Goal: Task Accomplishment & Management: Use online tool/utility

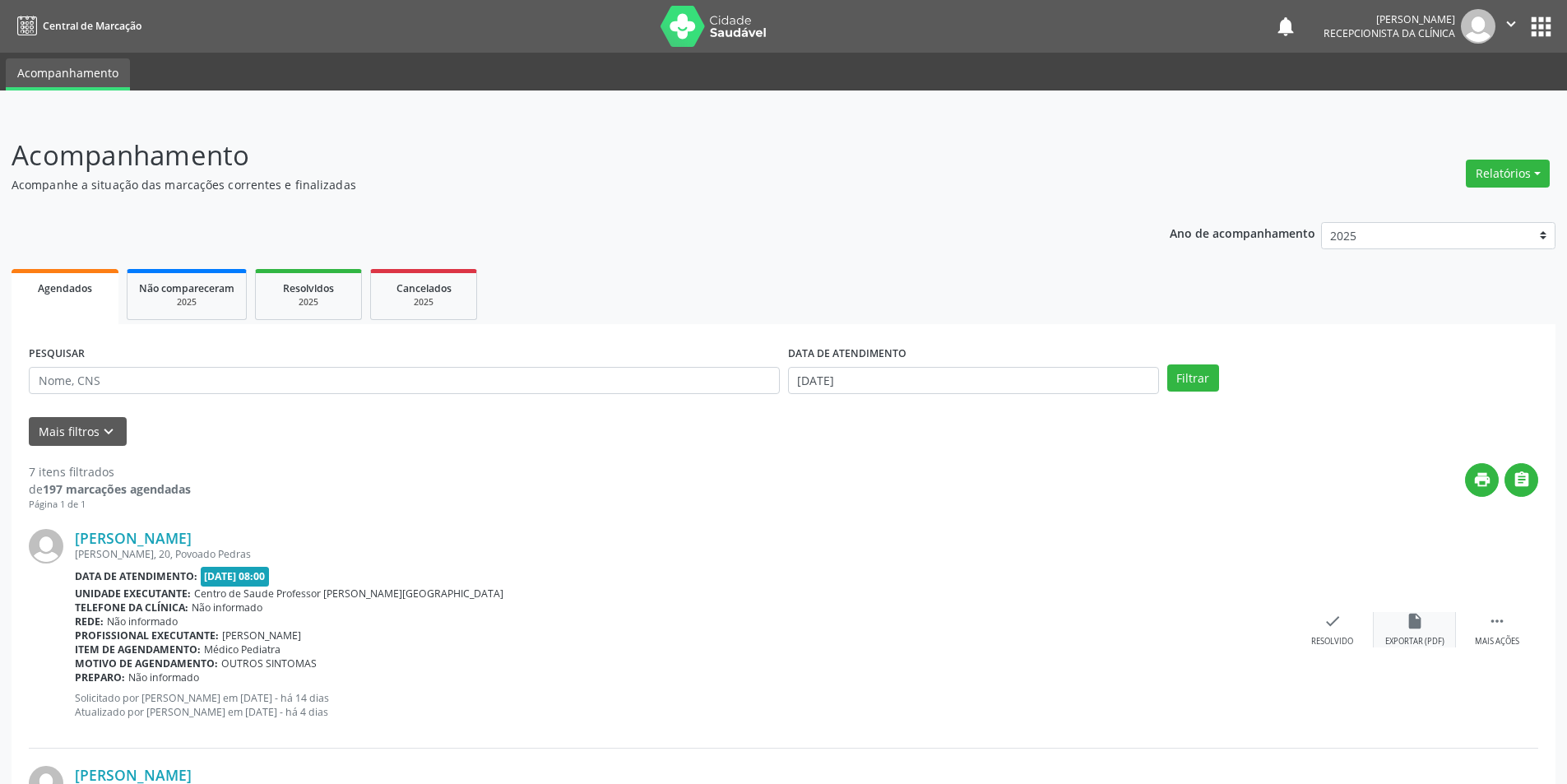
click at [1396, 622] on div "insert_drive_file Exportar (PDF)" at bounding box center [1415, 629] width 82 height 36
click at [1328, 633] on div "check Resolvido" at bounding box center [1333, 629] width 82 height 36
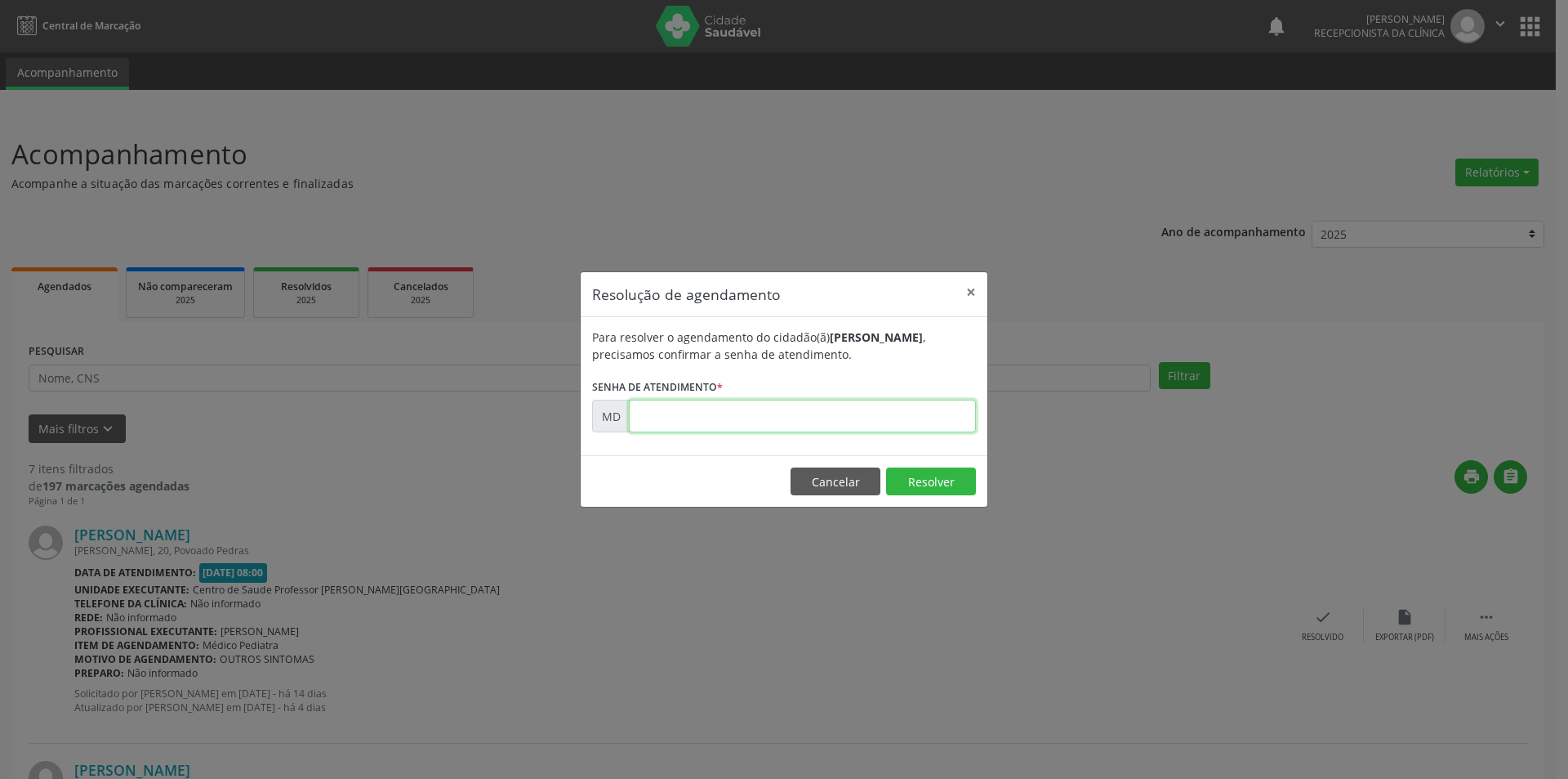
paste input "00006838"
type input "00006838"
click at [964, 485] on button "Resolver" at bounding box center [931, 481] width 90 height 28
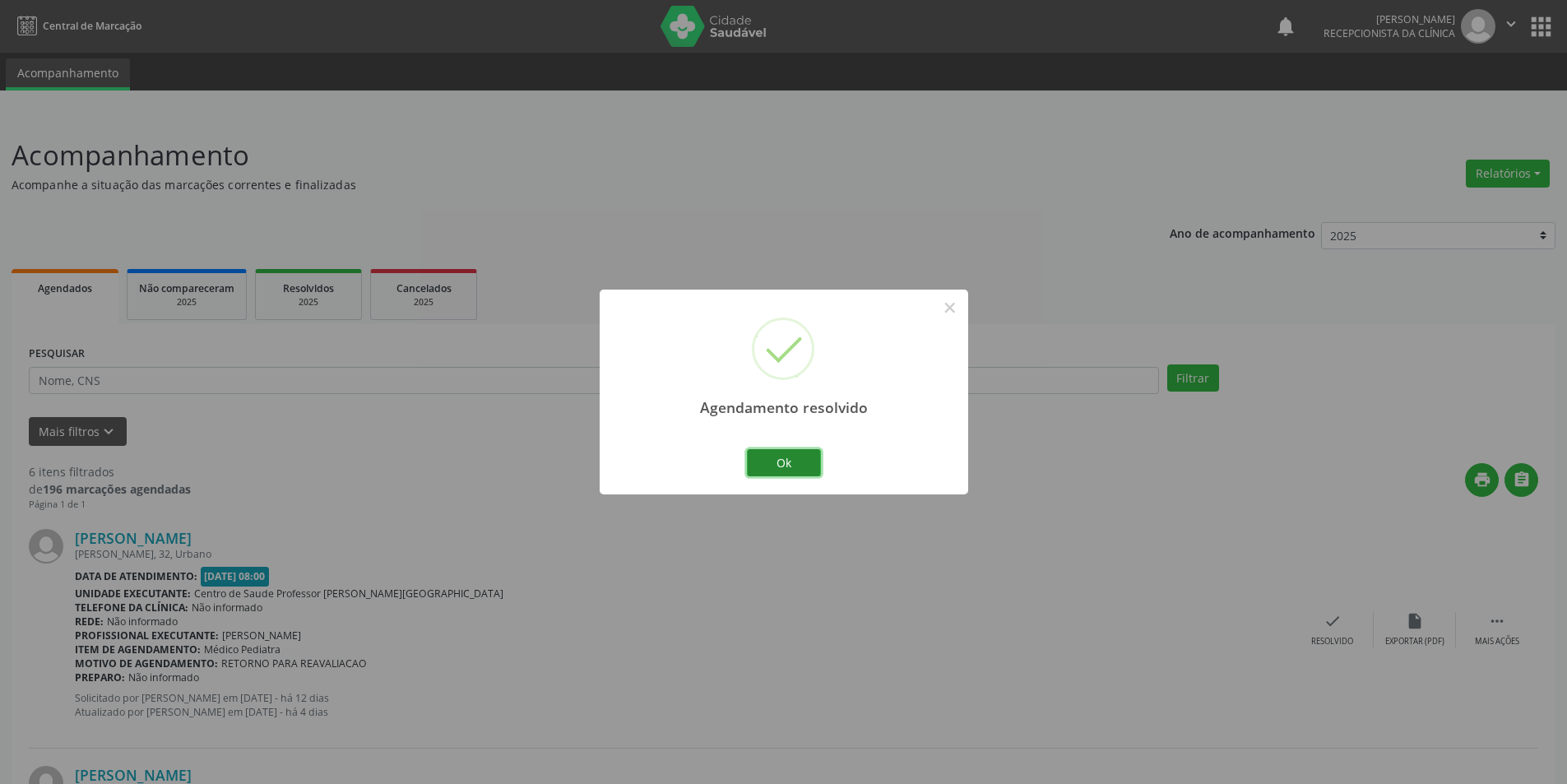
click at [791, 467] on button "Ok" at bounding box center [784, 463] width 74 height 28
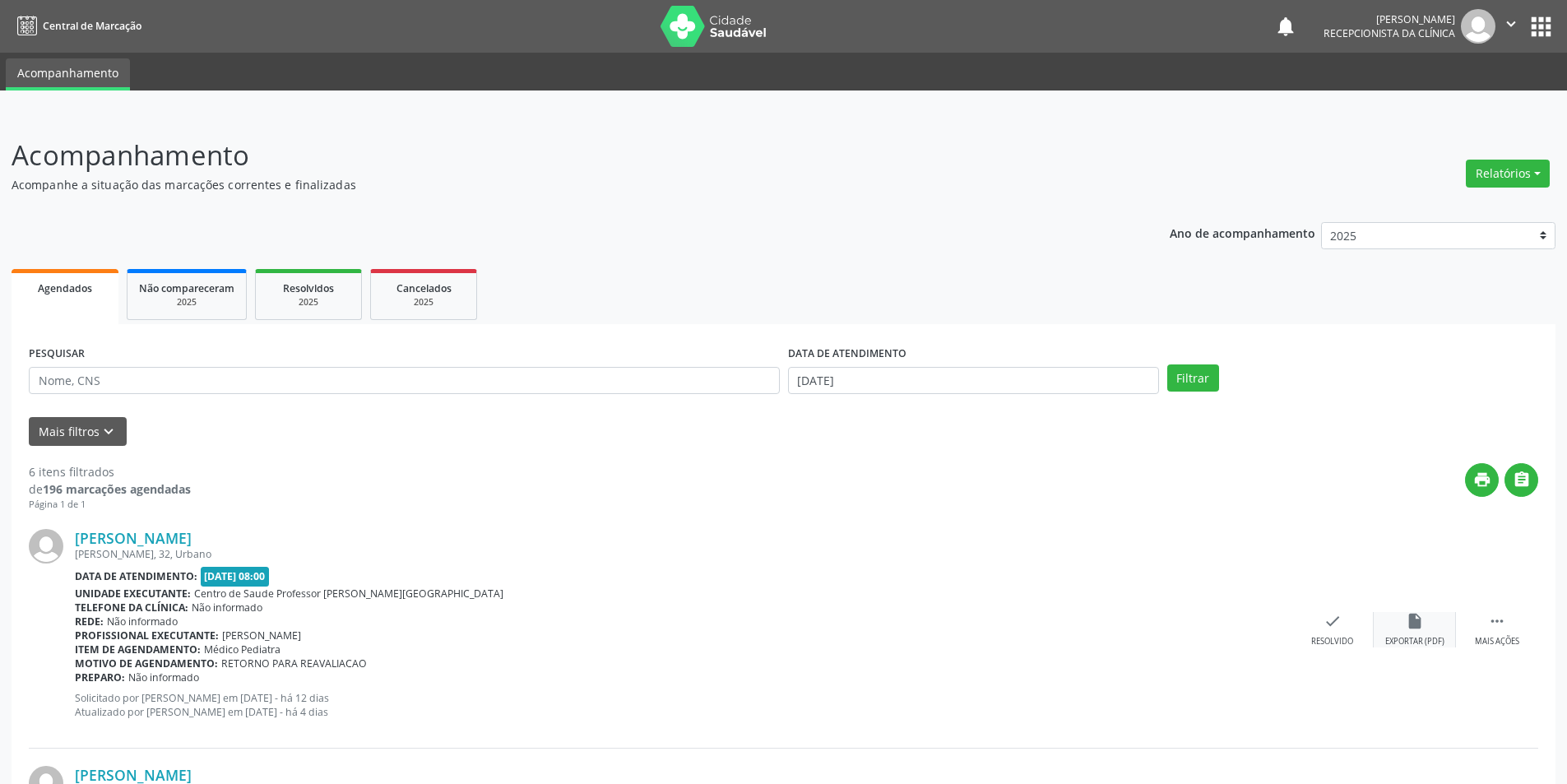
click at [1435, 632] on div "insert_drive_file Exportar (PDF)" at bounding box center [1415, 629] width 82 height 36
click at [1334, 636] on div "Resolvido" at bounding box center [1332, 642] width 42 height 11
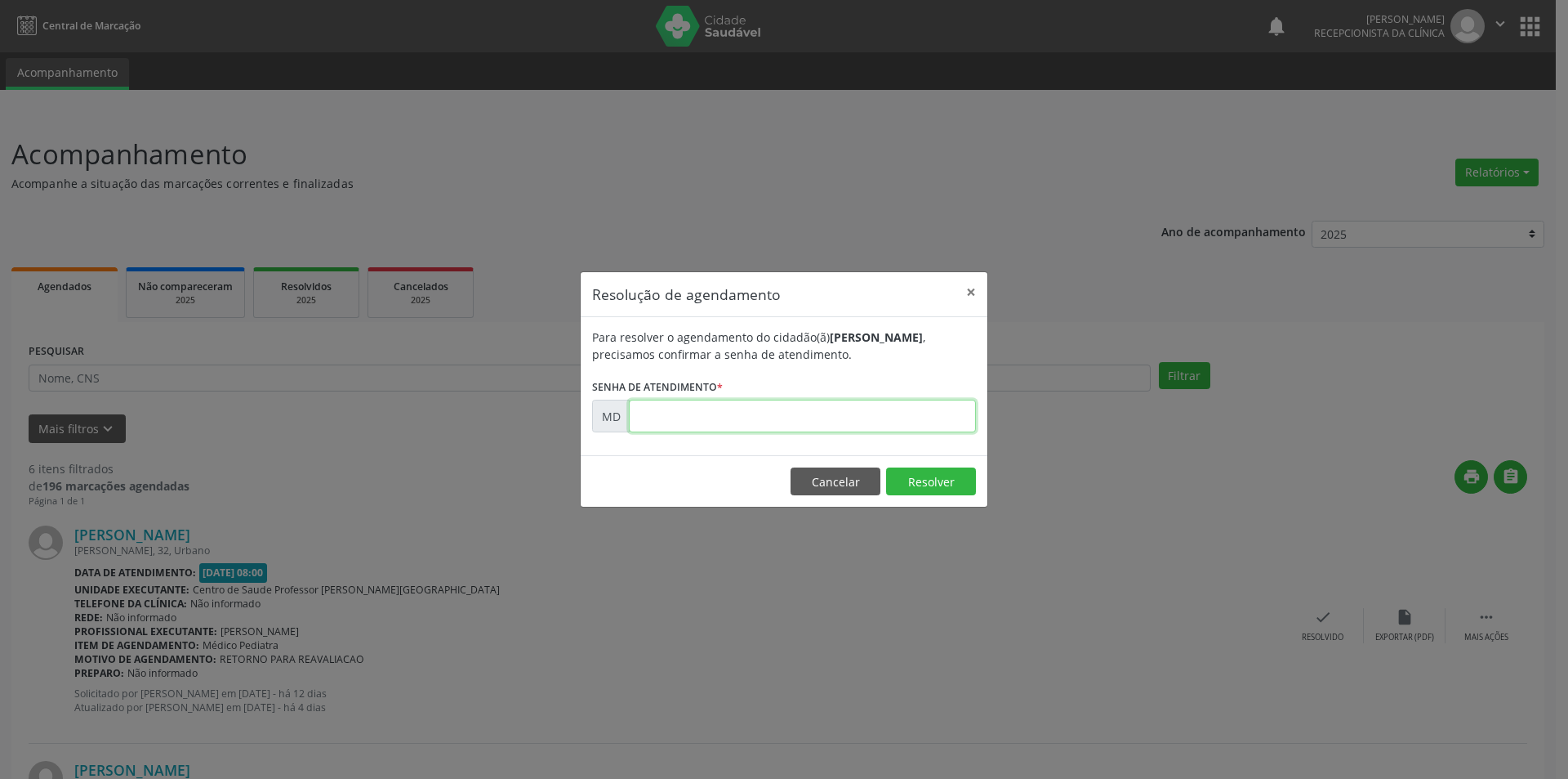
paste input "00007416"
type input "00007416"
click at [929, 476] on button "Resolver" at bounding box center [931, 481] width 90 height 28
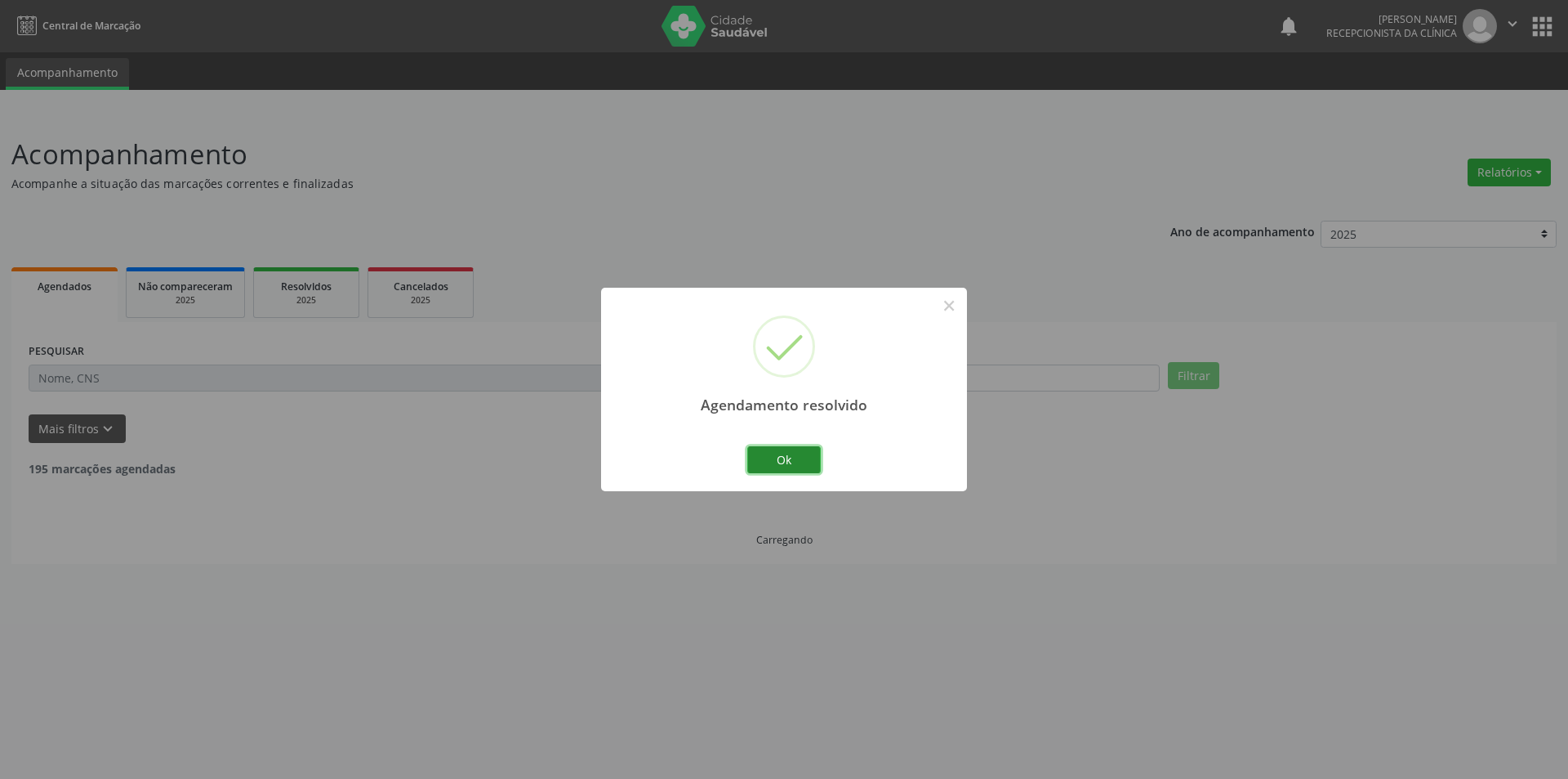
click at [806, 458] on button "Ok" at bounding box center [784, 460] width 74 height 28
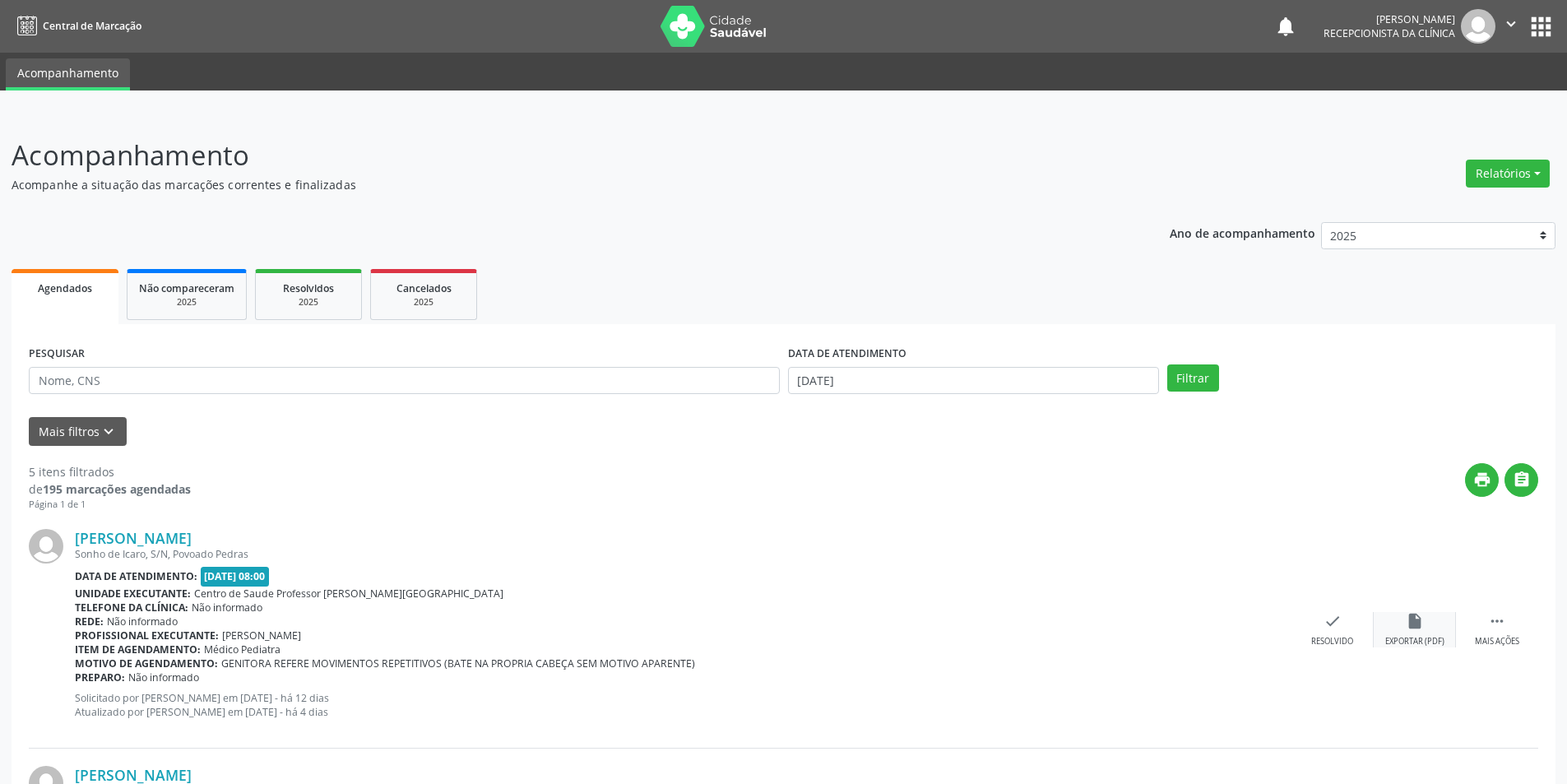
click at [1408, 617] on icon "insert_drive_file" at bounding box center [1414, 620] width 18 height 18
click at [1322, 630] on div "check Resolvido" at bounding box center [1333, 629] width 82 height 36
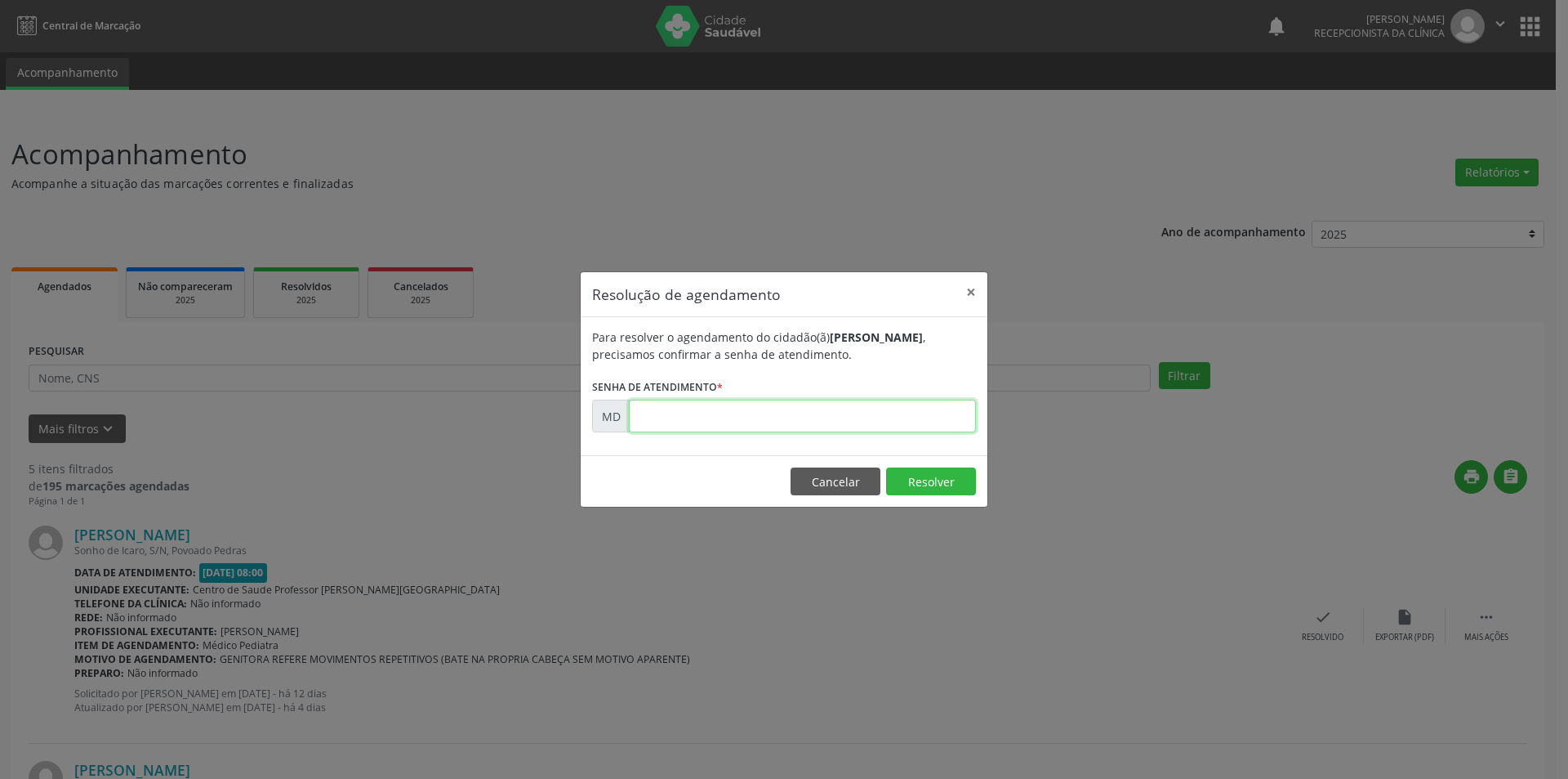
click at [838, 406] on input "text" at bounding box center [802, 415] width 347 height 33
paste input "00007455"
type input "00007455"
click at [912, 478] on button "Resolver" at bounding box center [931, 481] width 90 height 28
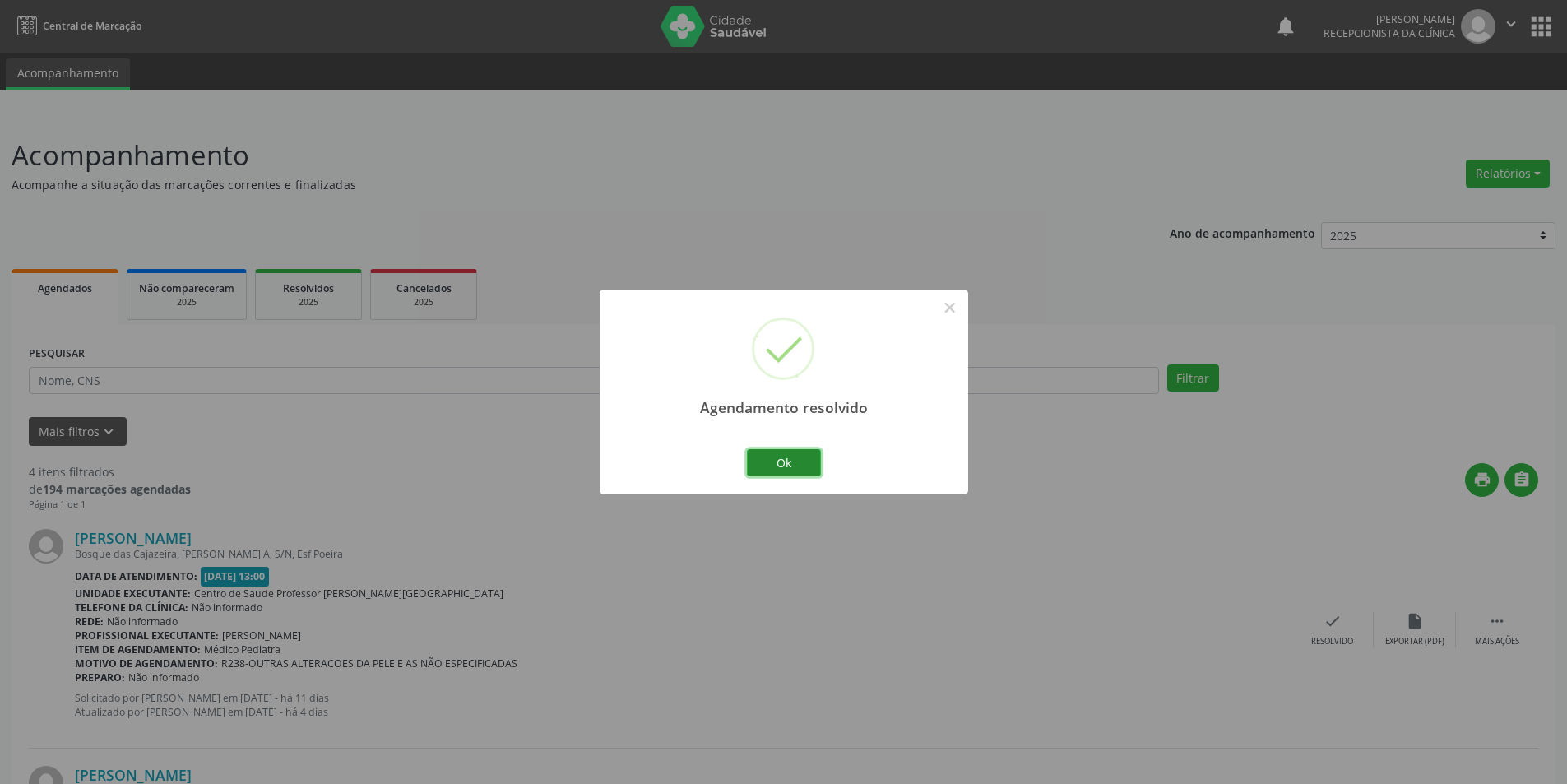
click at [795, 462] on button "Ok" at bounding box center [784, 463] width 74 height 28
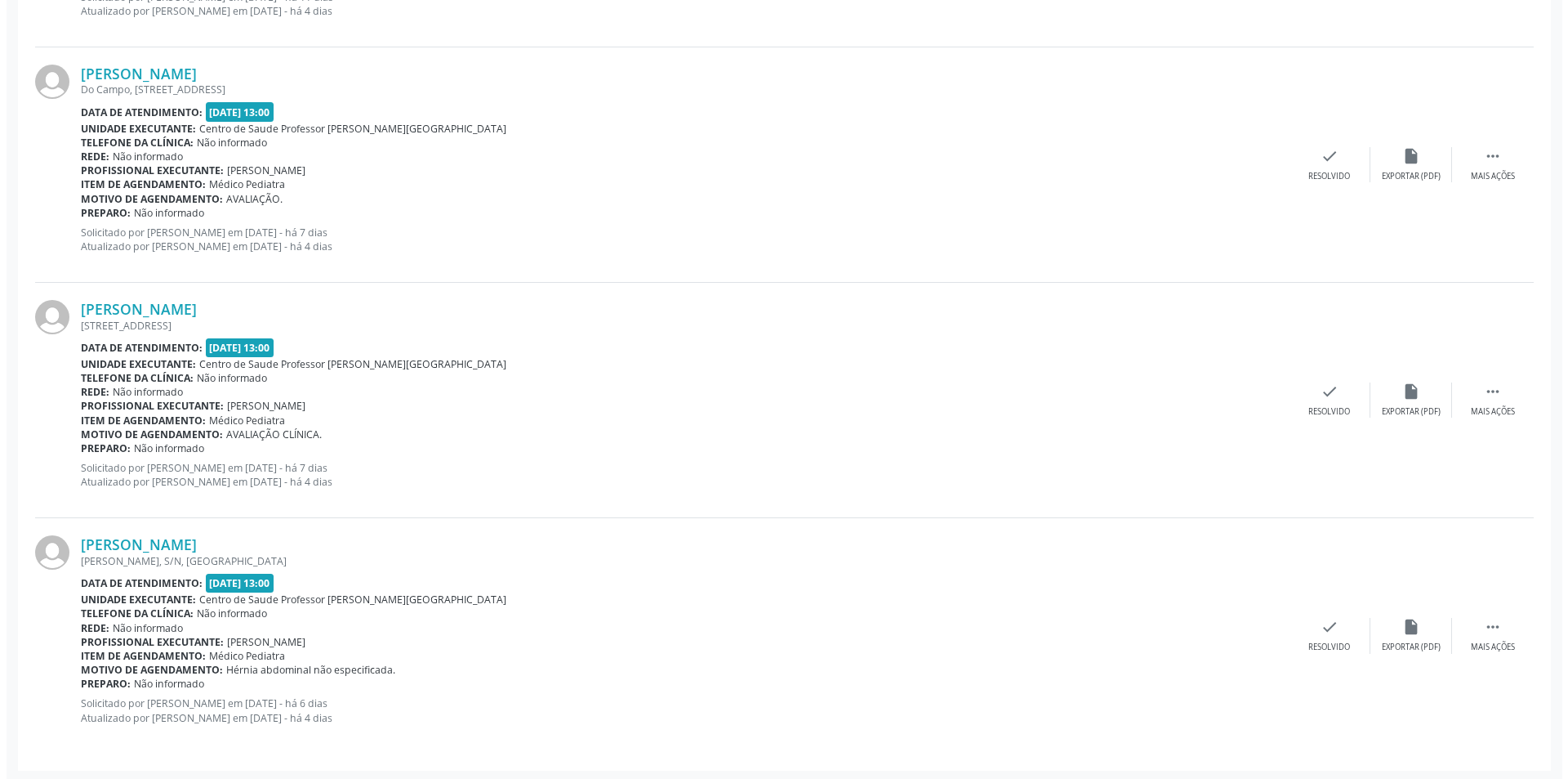
scroll to position [699, 0]
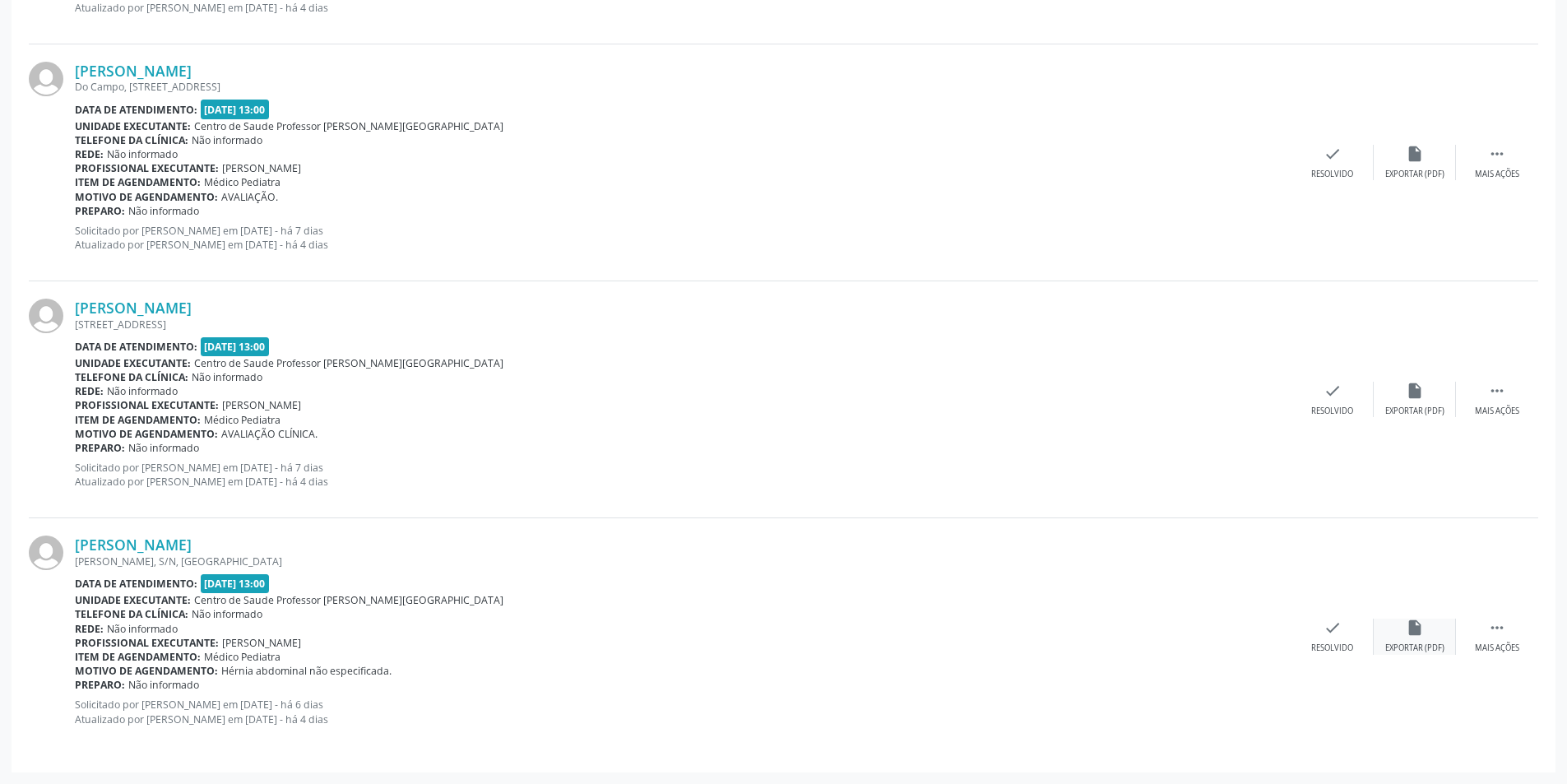
click at [1390, 636] on div "insert_drive_file Exportar (PDF)" at bounding box center [1415, 636] width 82 height 36
click at [1338, 632] on icon "check" at bounding box center [1332, 627] width 18 height 18
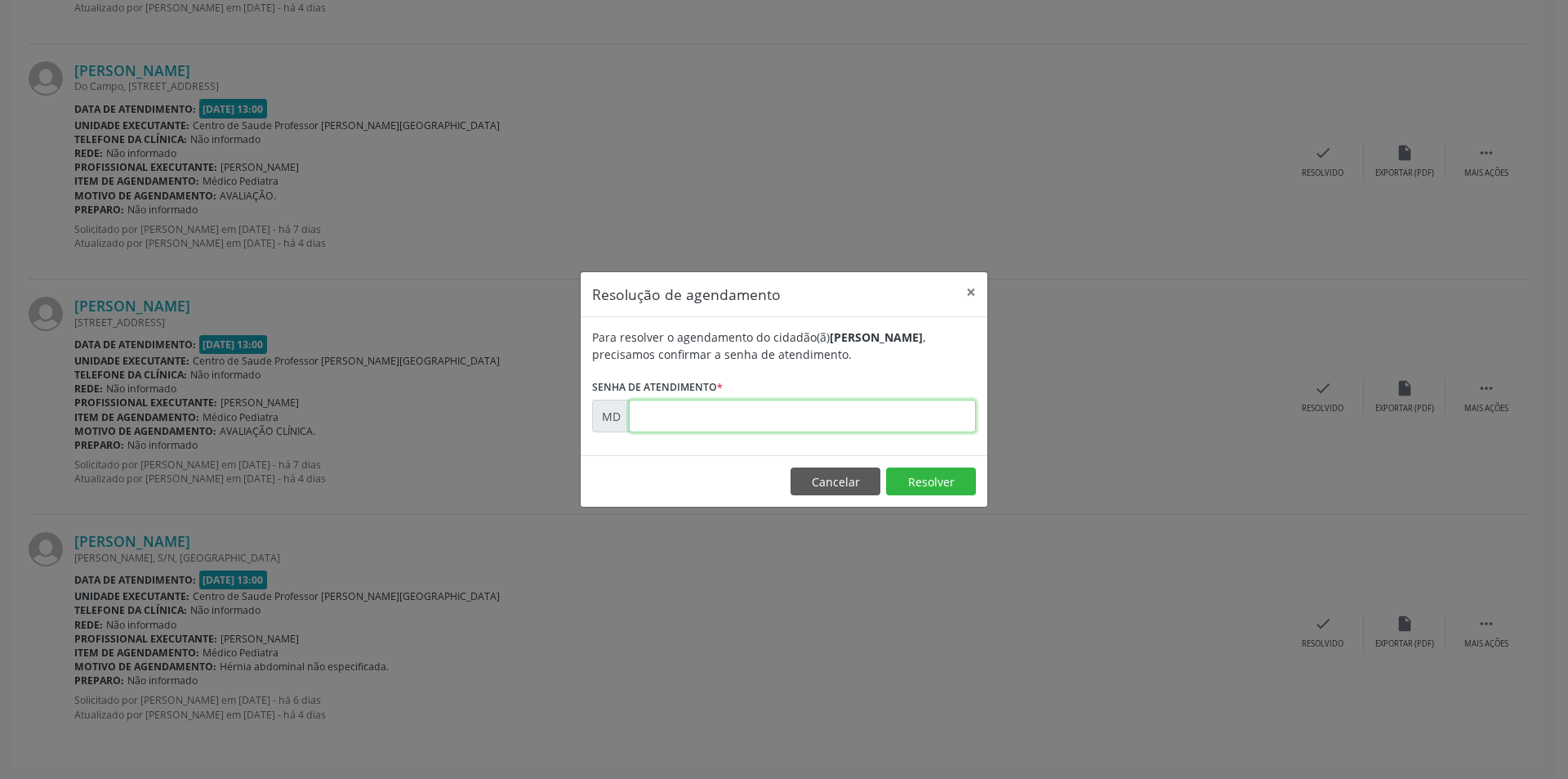
paste input "00008437"
type input "00008437"
click at [917, 471] on button "Resolver" at bounding box center [931, 481] width 90 height 28
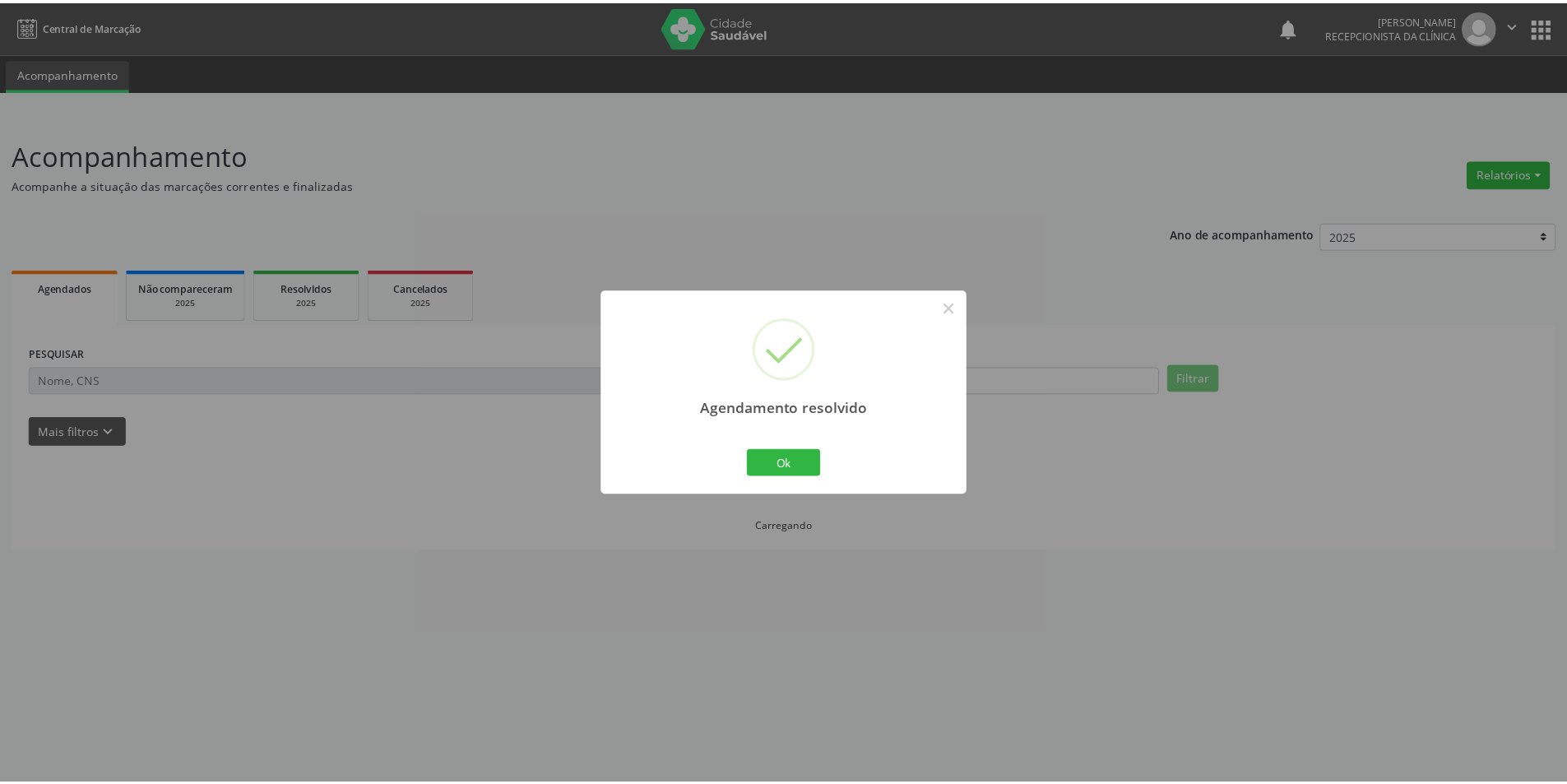
scroll to position [0, 0]
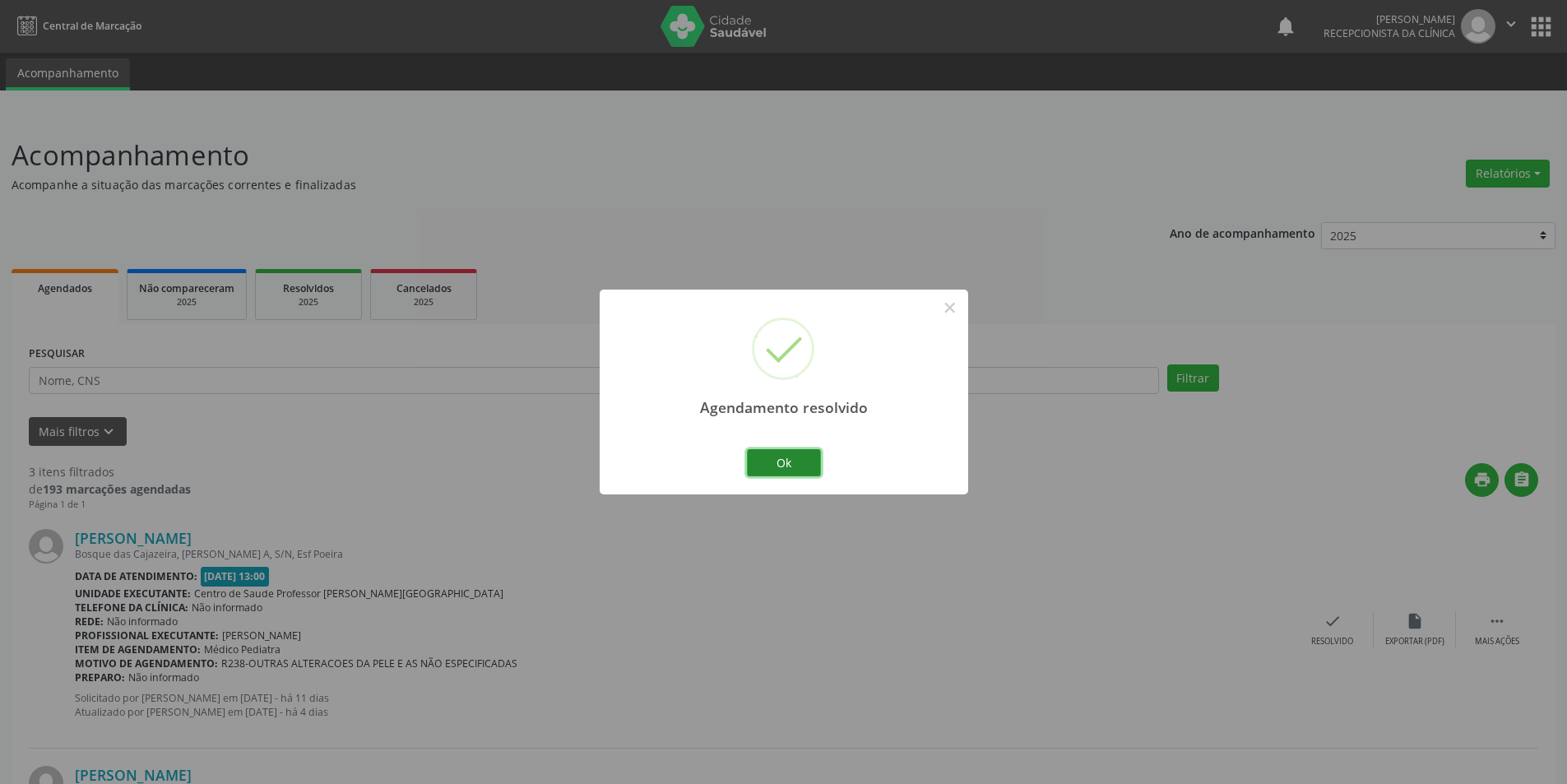
click at [772, 464] on button "Ok" at bounding box center [784, 463] width 74 height 28
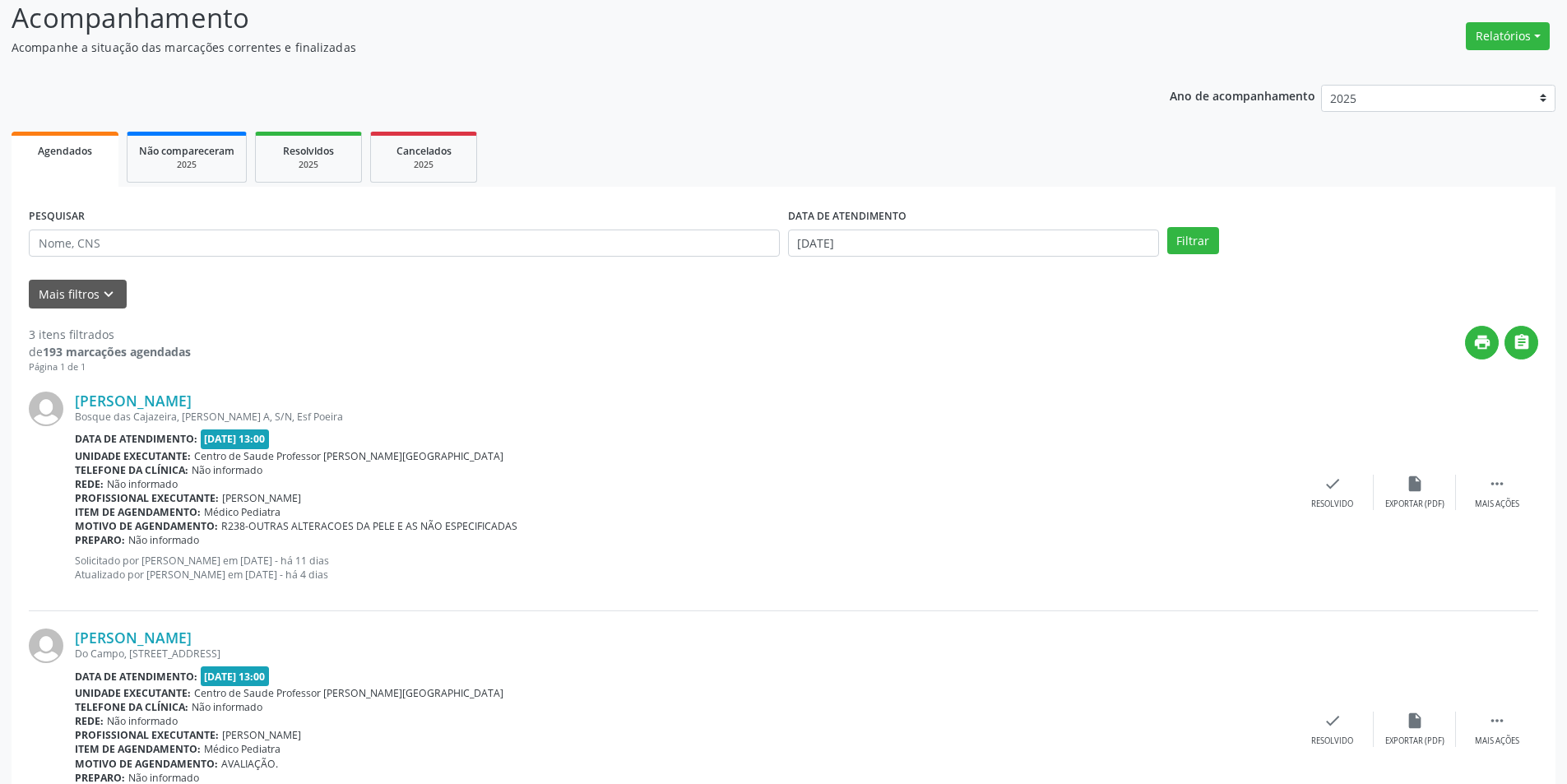
scroll to position [55, 0]
